Goal: Navigation & Orientation: Find specific page/section

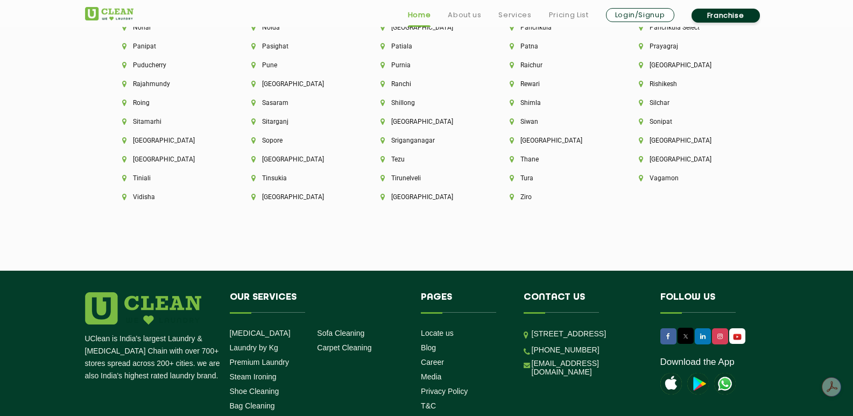
scroll to position [3069, 0]
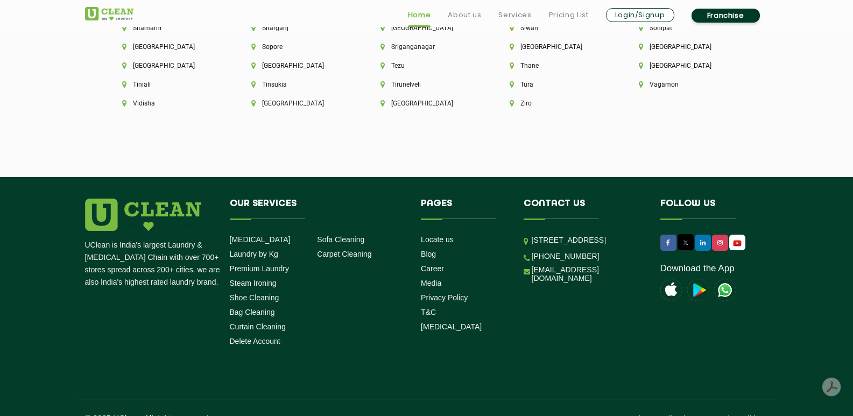
click at [441, 234] on li "Locate us" at bounding box center [464, 239] width 87 height 10
click at [441, 235] on link "Locate us" at bounding box center [437, 239] width 33 height 9
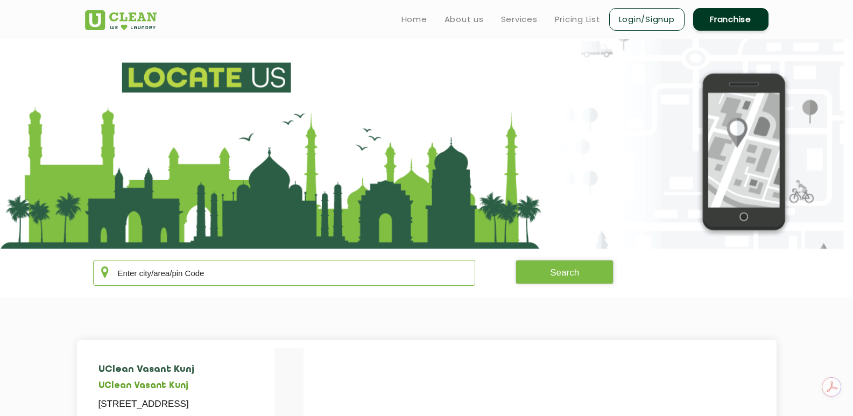
click at [264, 266] on input "text" at bounding box center [284, 273] width 383 height 26
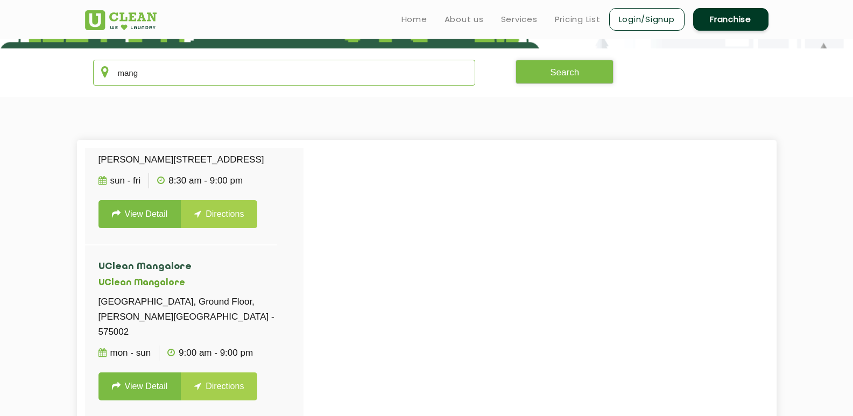
scroll to position [46, 0]
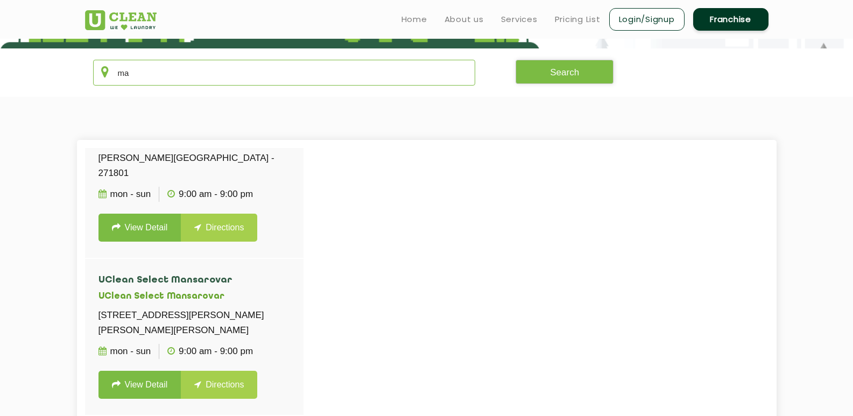
type input "m"
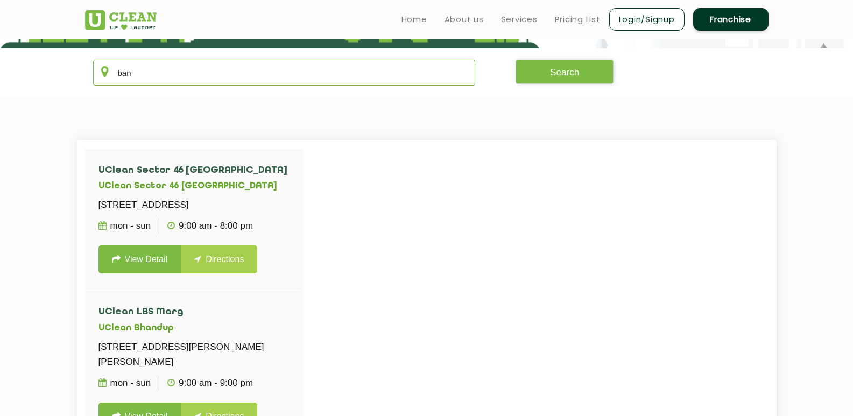
type input "bang"
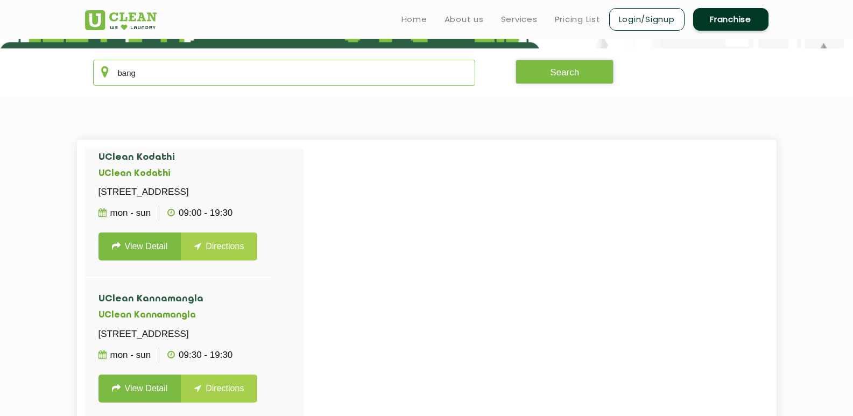
scroll to position [727, 0]
